Goal: Information Seeking & Learning: Learn about a topic

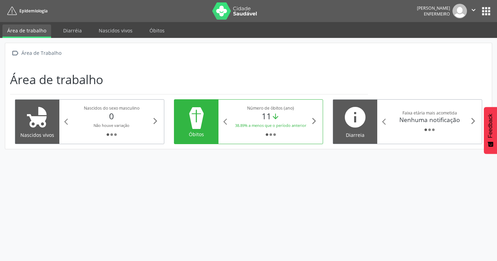
click at [276, 124] on small "38.89% a menos que o período anterior" at bounding box center [270, 125] width 71 height 5
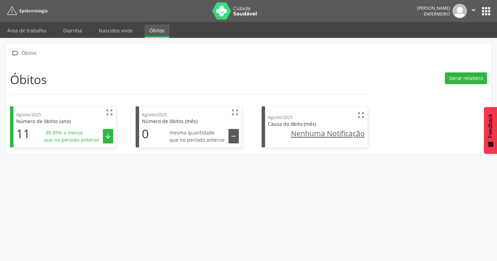
click at [79, 139] on span "que no período anterior" at bounding box center [72, 139] width 56 height 7
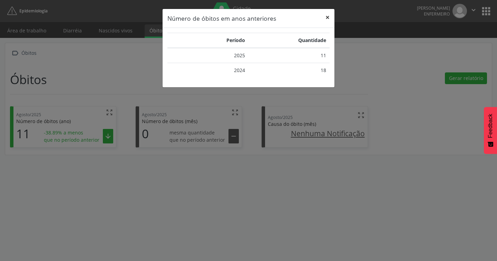
click at [329, 17] on button "×" at bounding box center [328, 17] width 14 height 17
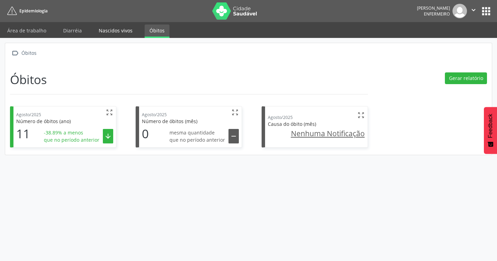
click at [106, 31] on link "Nascidos vivos" at bounding box center [116, 31] width 44 height 12
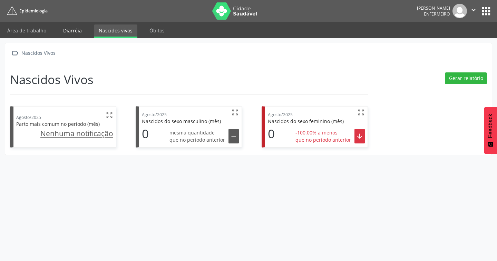
click at [71, 32] on link "Diarréia" at bounding box center [72, 31] width 28 height 12
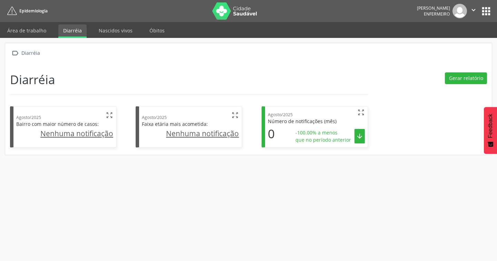
click at [357, 140] on icon "" at bounding box center [360, 137] width 8 height 8
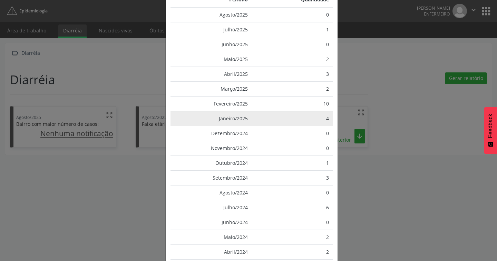
scroll to position [69, 0]
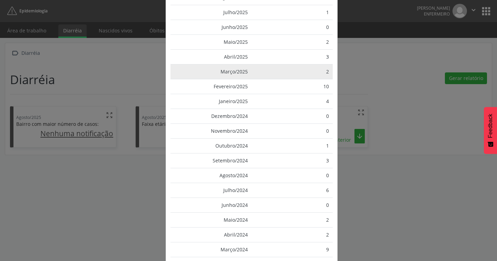
click at [269, 73] on td "2" at bounding box center [292, 71] width 81 height 15
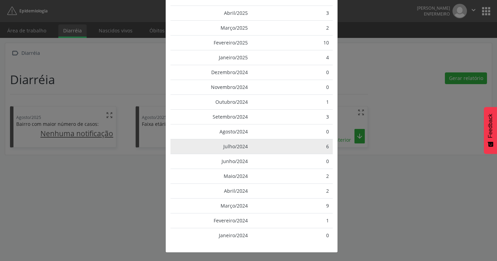
scroll to position [0, 0]
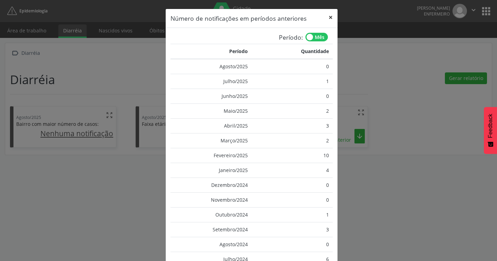
click at [324, 20] on button "×" at bounding box center [331, 17] width 14 height 17
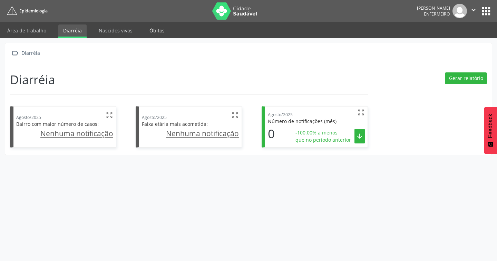
click at [157, 30] on link "Óbitos" at bounding box center [157, 31] width 25 height 12
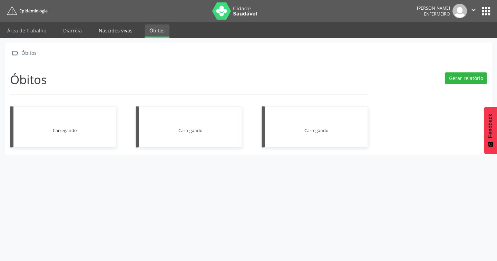
click at [117, 34] on link "Nascidos vivos" at bounding box center [116, 31] width 44 height 12
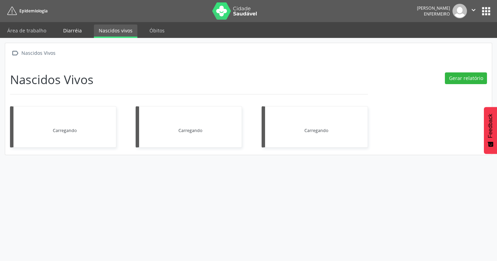
click at [71, 36] on link "Diarréia" at bounding box center [72, 31] width 28 height 12
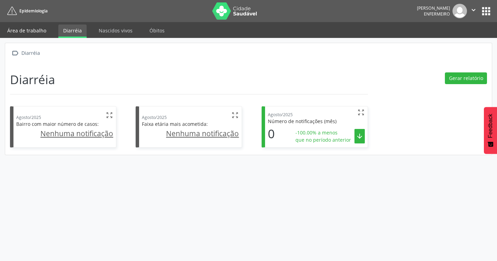
click at [27, 36] on link "Área de trabalho" at bounding box center [26, 31] width 49 height 12
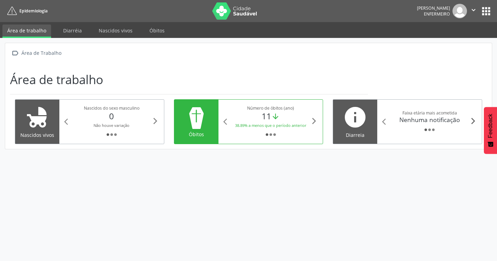
click at [477, 123] on icon "arrow_forward_ios" at bounding box center [474, 121] width 8 height 8
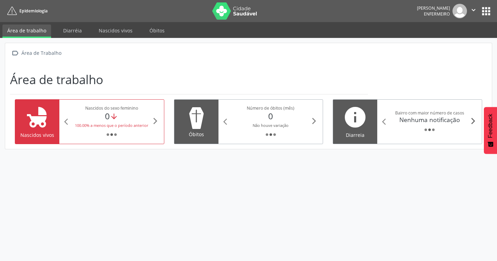
click at [472, 123] on icon "arrow_forward_ios" at bounding box center [474, 121] width 8 height 8
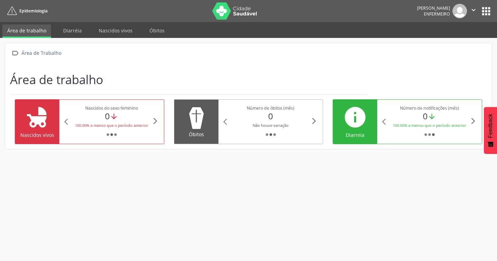
click at [161, 120] on div "arrow_back_ios Nascidos do sexo feminino 0 arrow_downward 100.00% a menos que o…" at bounding box center [111, 122] width 105 height 44
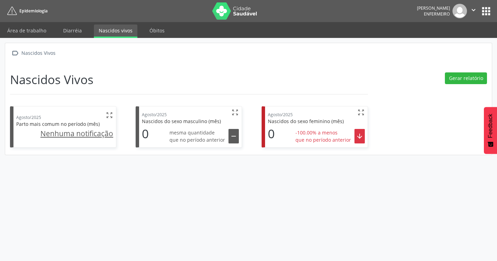
click at [483, 9] on button "apps" at bounding box center [486, 11] width 12 height 12
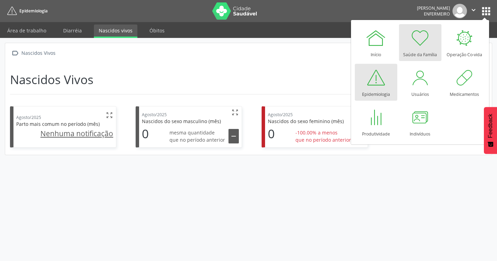
click at [412, 52] on div "Saúde da Família" at bounding box center [420, 52] width 34 height 9
